Goal: Find specific page/section: Find specific page/section

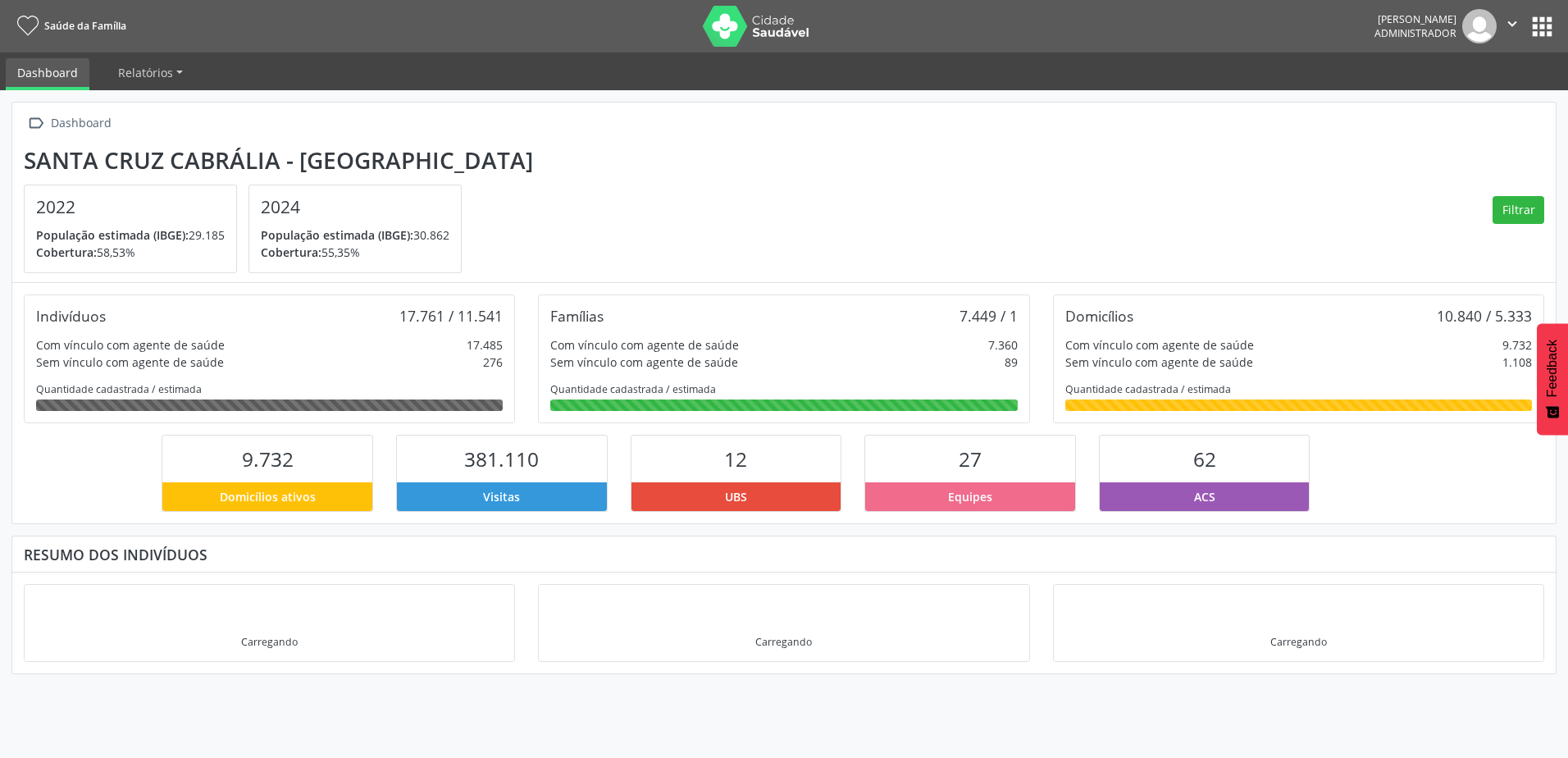
click at [1560, 26] on nav "Saúde da Família [PERSON_NAME] Administrador  Configurações Sair apps" at bounding box center [784, 26] width 1568 height 53
click at [1545, 30] on button "apps" at bounding box center [1543, 27] width 29 height 29
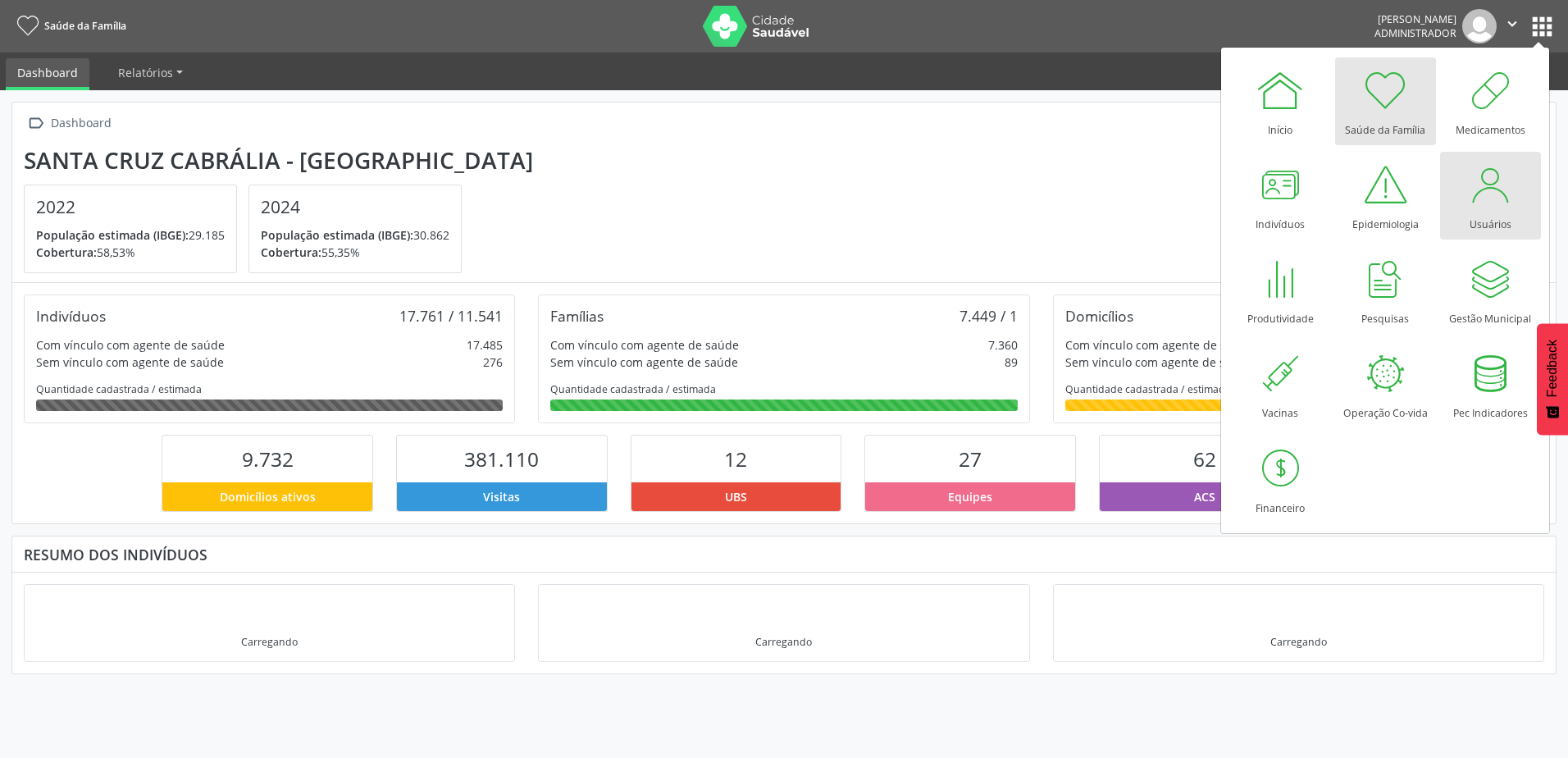
click at [1470, 193] on div at bounding box center [1490, 185] width 49 height 49
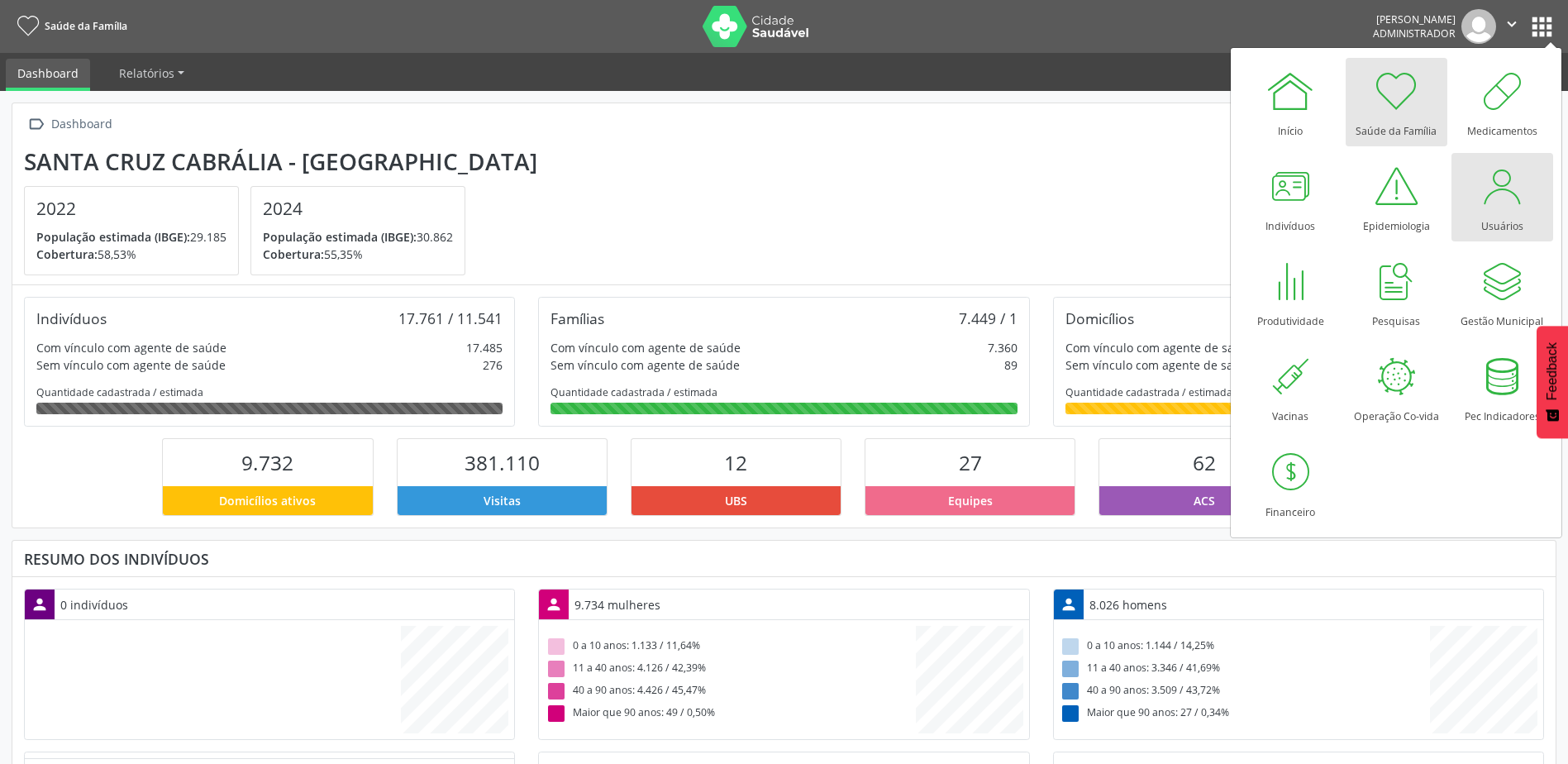
scroll to position [274, 515]
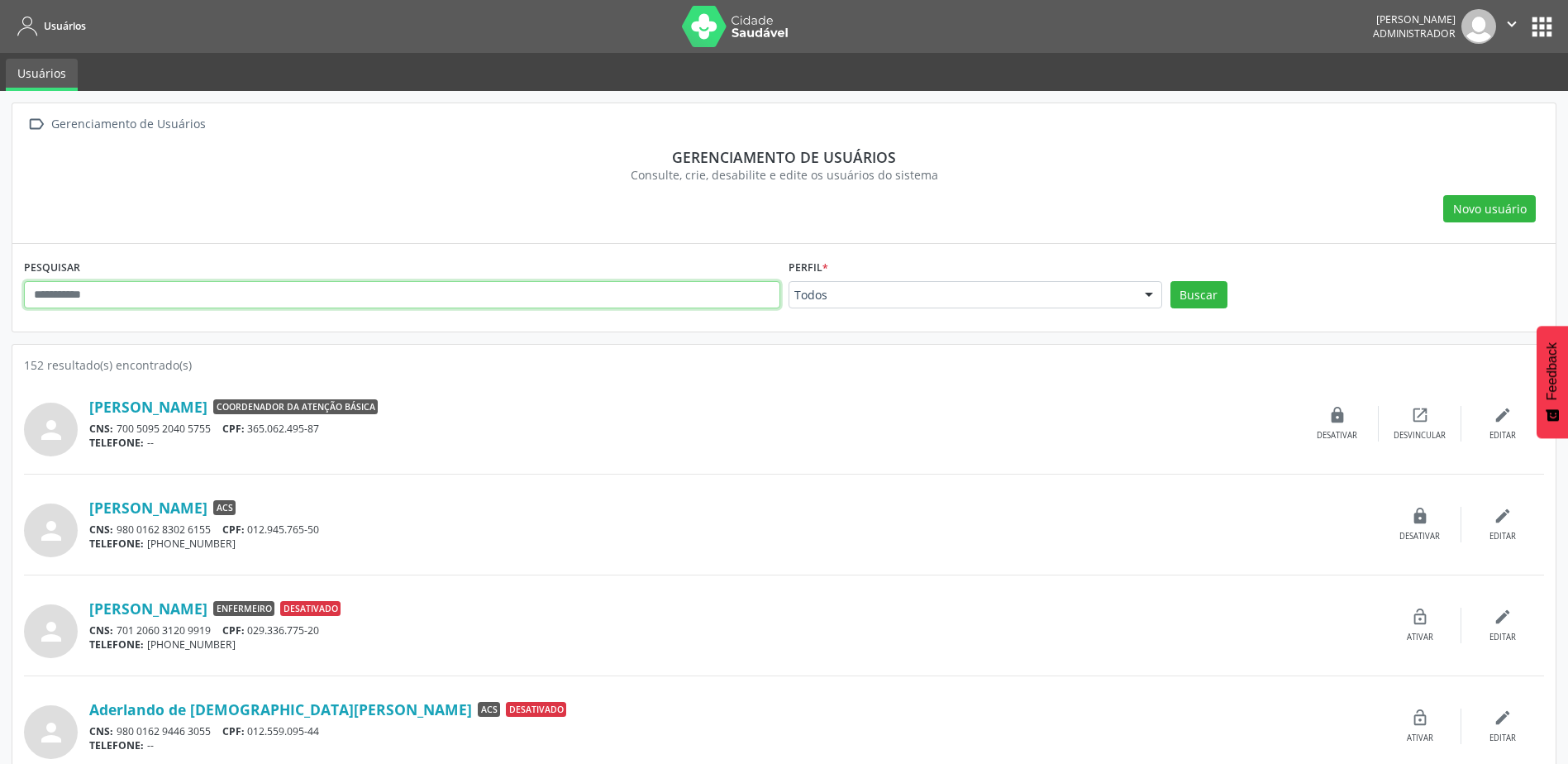
click at [342, 282] on input "text" at bounding box center [402, 294] width 756 height 28
click at [1171, 281] on button "Buscar" at bounding box center [1199, 294] width 57 height 28
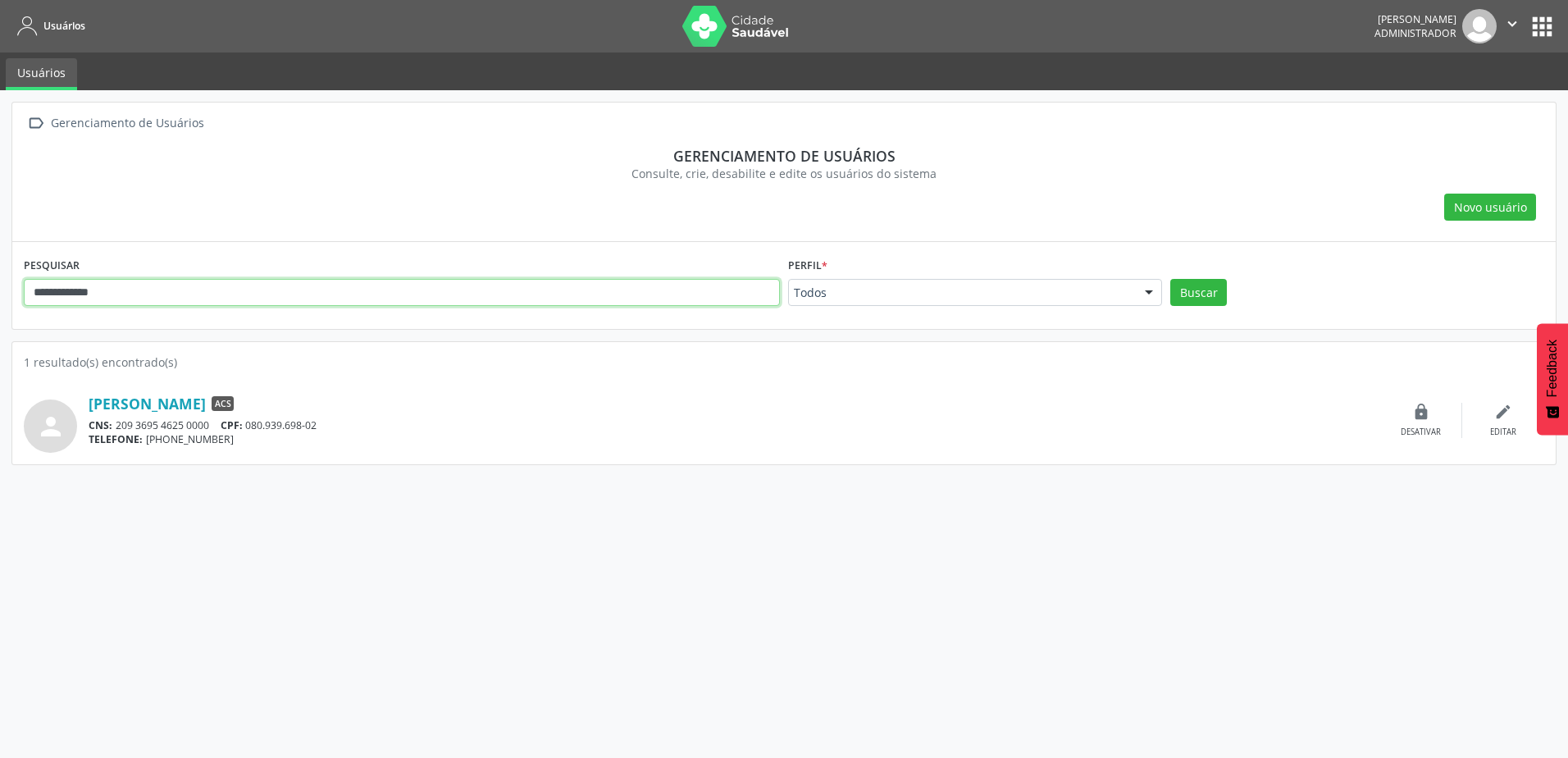
drag, startPoint x: 153, startPoint y: 303, endPoint x: -85, endPoint y: 302, distance: 238.0
click at [0, 302] on html "**********" at bounding box center [784, 379] width 1568 height 758
click at [1170, 278] on button "Buscar" at bounding box center [1199, 292] width 56 height 28
click at [206, 397] on link "[PERSON_NAME]" at bounding box center [147, 403] width 117 height 18
drag, startPoint x: 279, startPoint y: 278, endPoint x: -78, endPoint y: 251, distance: 358.0
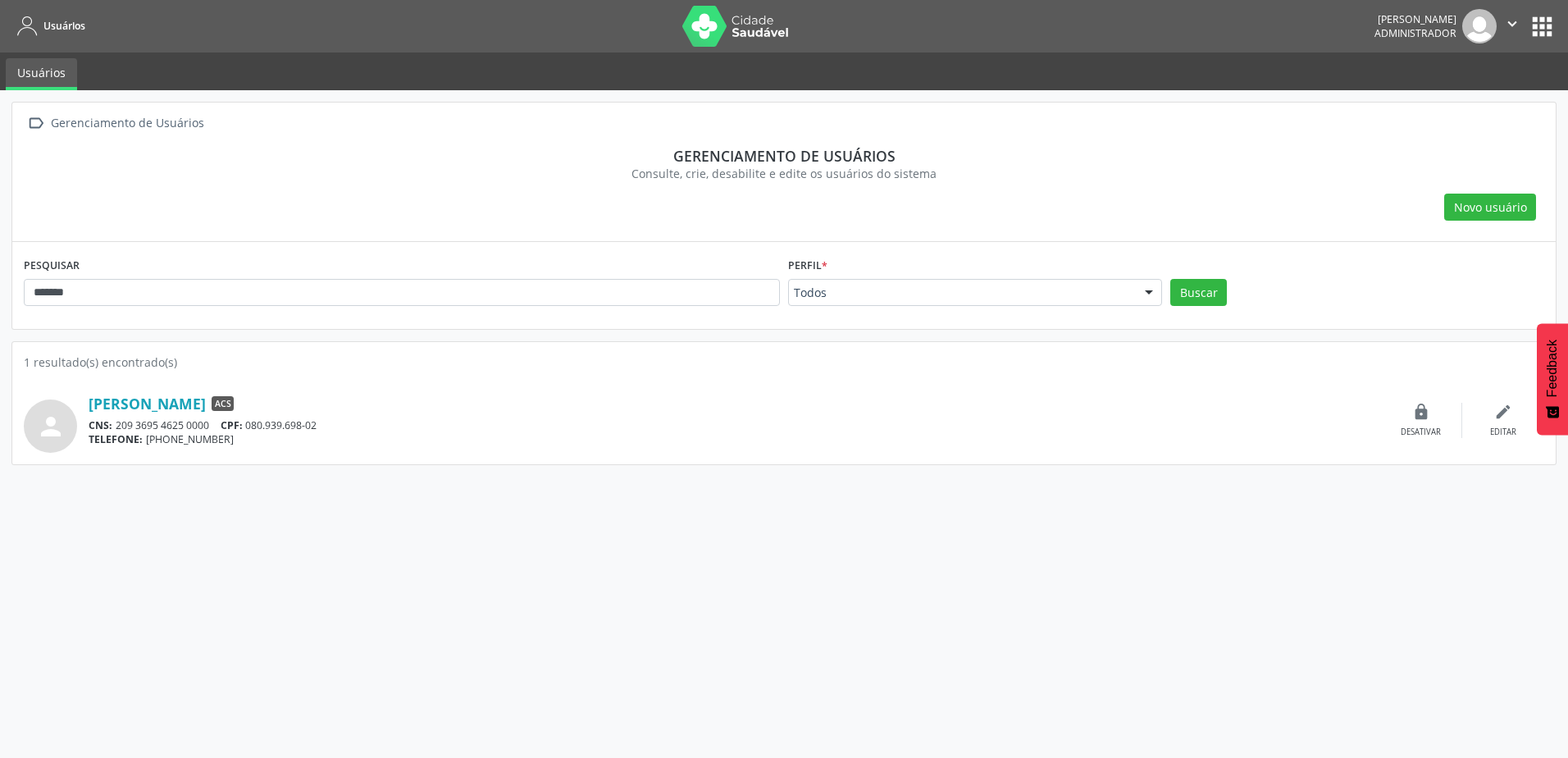
click at [0, 251] on html "Usuários [PERSON_NAME] Administrador  Configurações Sair apps Usuários  Geren…" at bounding box center [784, 379] width 1568 height 758
drag, startPoint x: 109, startPoint y: 292, endPoint x: -362, endPoint y: 296, distance: 471.0
click at [0, 296] on html "Usuários [PERSON_NAME] Administrador  Configurações Sair apps Usuários  Geren…" at bounding box center [784, 379] width 1568 height 758
type input "**********"
click at [1222, 285] on button "Buscar" at bounding box center [1199, 292] width 56 height 28
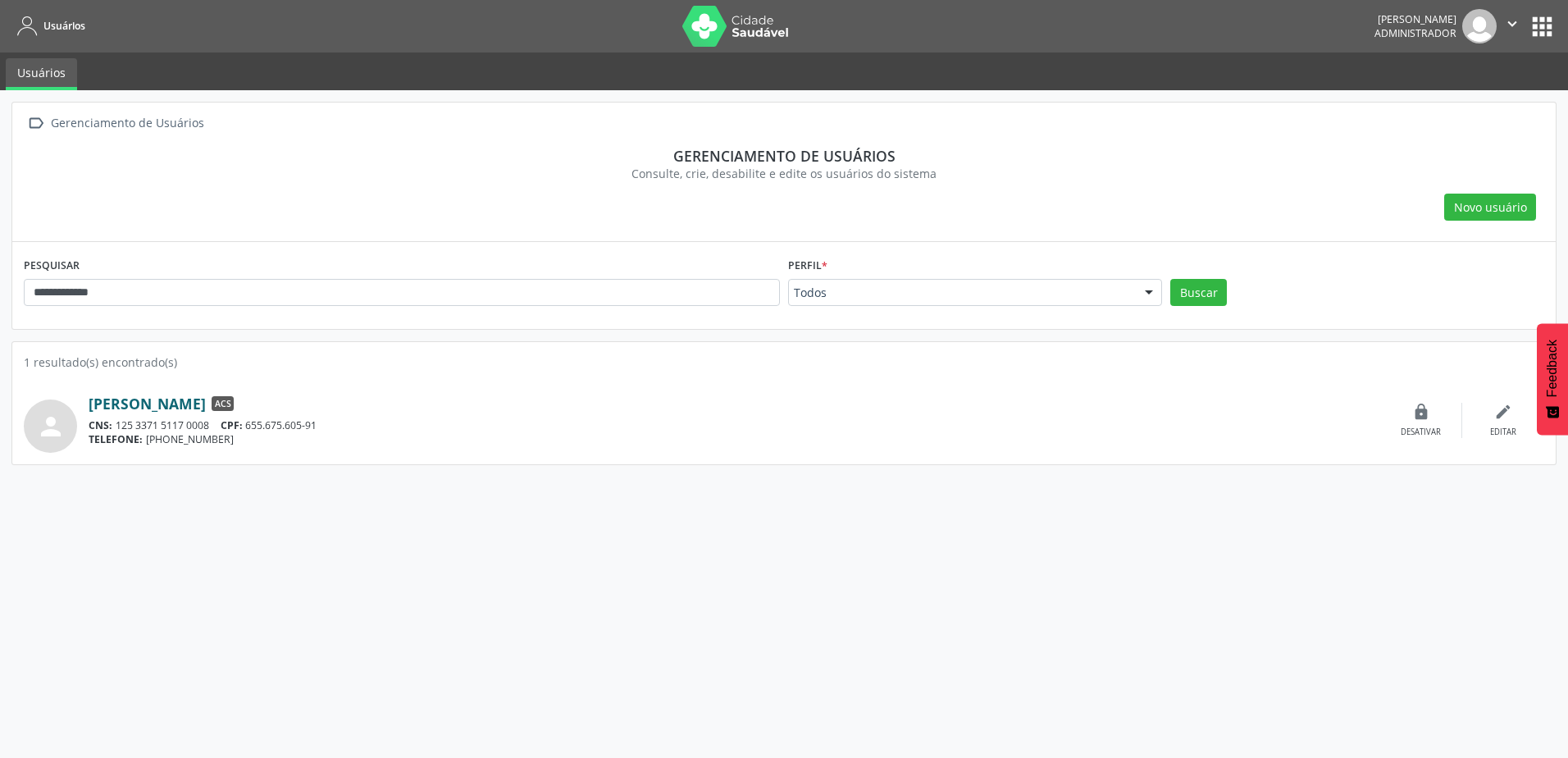
click at [206, 407] on link "[PERSON_NAME]" at bounding box center [147, 403] width 117 height 18
drag, startPoint x: 294, startPoint y: 86, endPoint x: 409, endPoint y: 96, distance: 115.4
click at [409, 96] on div "**********" at bounding box center [784, 379] width 1568 height 758
drag, startPoint x: 86, startPoint y: 412, endPoint x: 289, endPoint y: 408, distance: 203.0
click at [289, 408] on div "person [PERSON_NAME] ACS CNS: 125 3371 5117 0008 CPF: 655.675.605-91 TELEFONE: …" at bounding box center [784, 419] width 1520 height 65
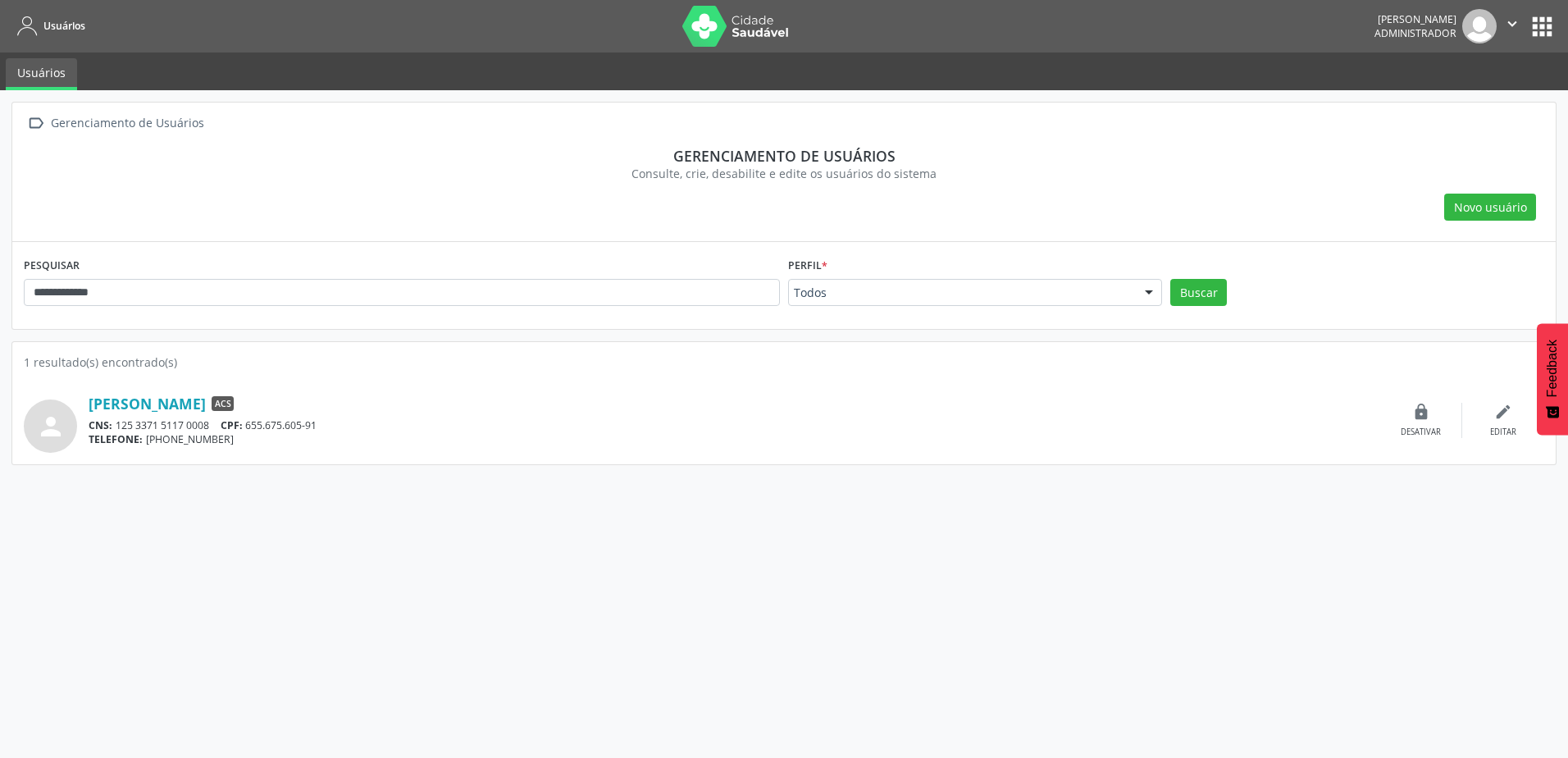
copy div "[PERSON_NAME]"
